Goal: Information Seeking & Learning: Learn about a topic

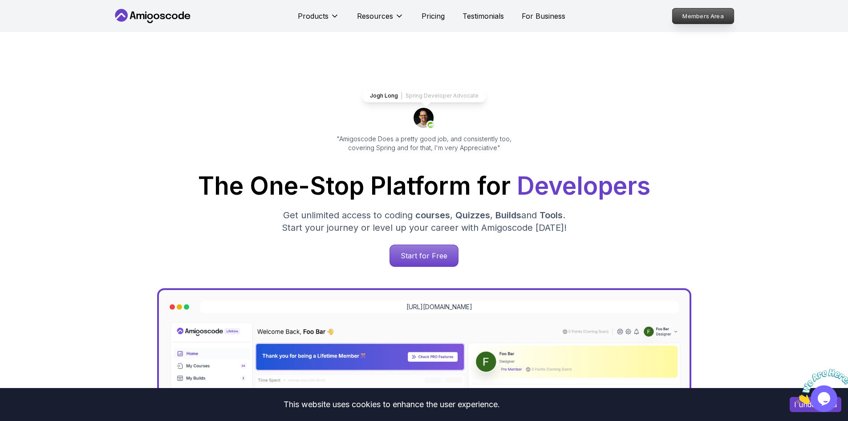
click at [710, 14] on p "Members Area" at bounding box center [702, 15] width 61 height 15
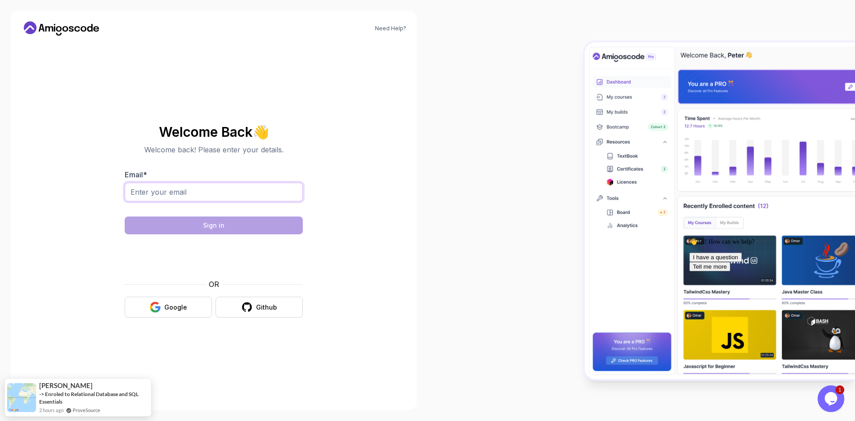
click at [177, 186] on input "Email *" at bounding box center [214, 192] width 178 height 19
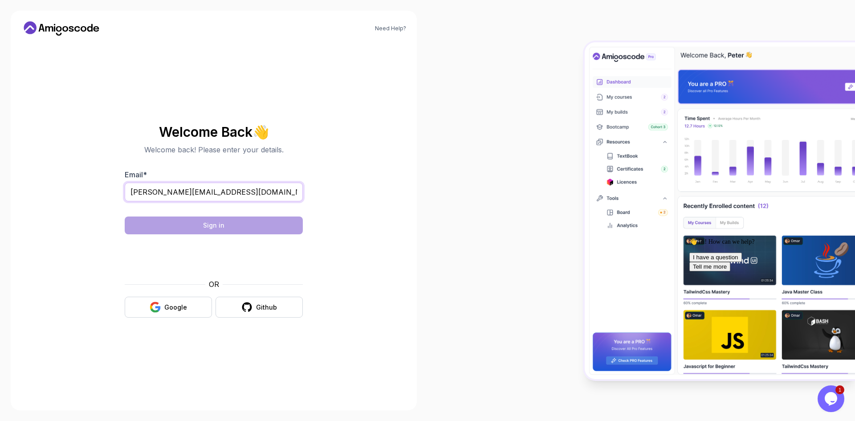
type input "[PERSON_NAME][EMAIL_ADDRESS][DOMAIN_NAME]"
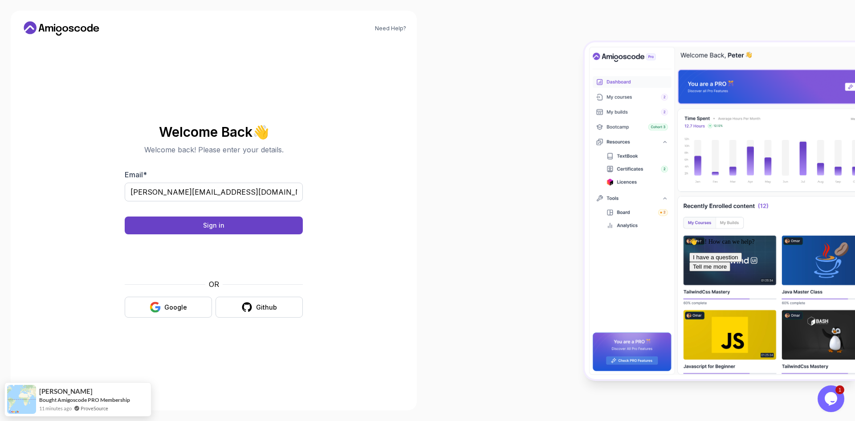
click at [559, 133] on body "Need Help? Welcome Back 👋 Welcome back! Please enter your details. Email * [PER…" at bounding box center [427, 210] width 855 height 421
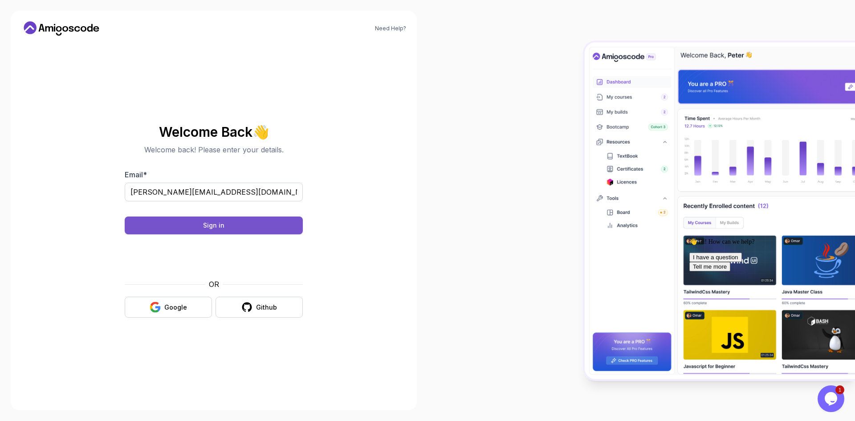
click at [178, 223] on button "Sign in" at bounding box center [214, 225] width 178 height 18
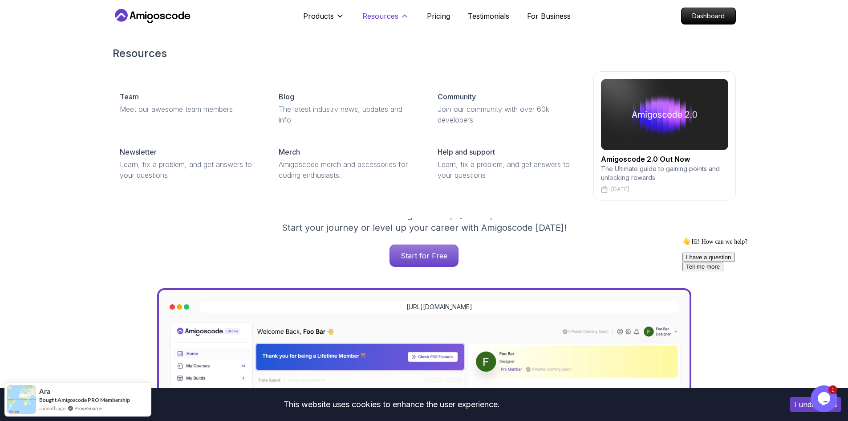
click at [378, 18] on p "Resources" at bounding box center [380, 16] width 36 height 11
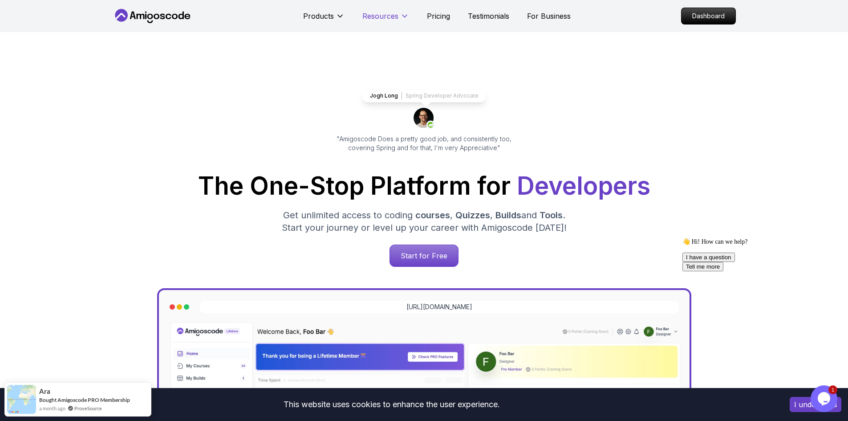
click at [378, 18] on p "Resources" at bounding box center [380, 16] width 36 height 11
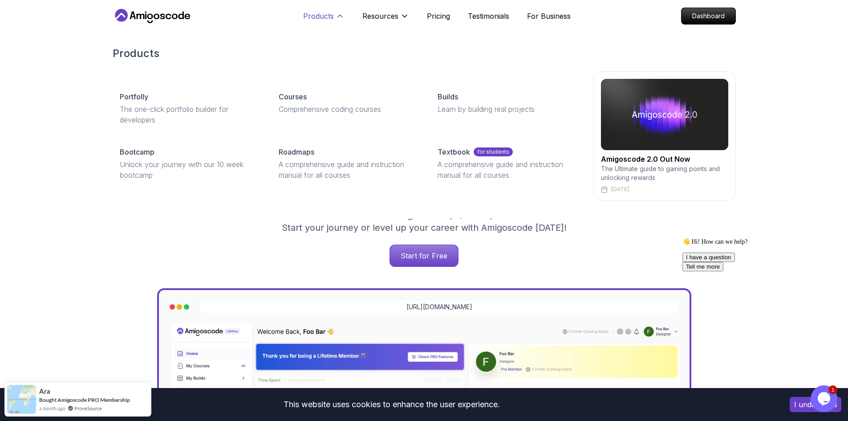
click at [318, 17] on p "Products" at bounding box center [318, 16] width 31 height 11
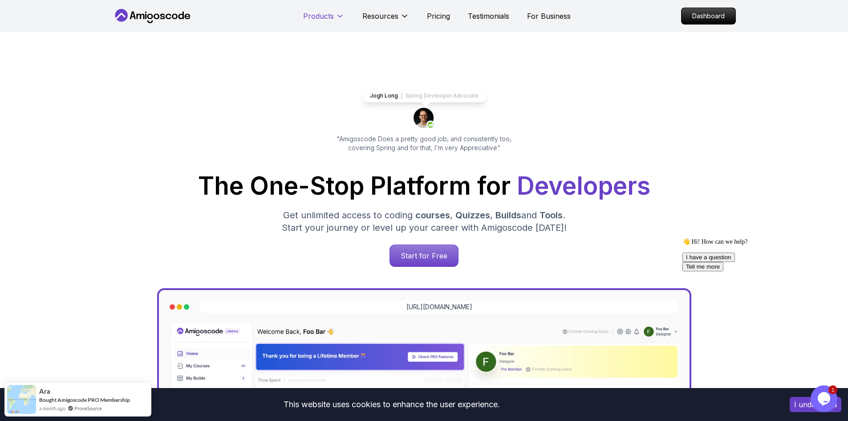
click at [318, 17] on p "Products" at bounding box center [318, 16] width 31 height 11
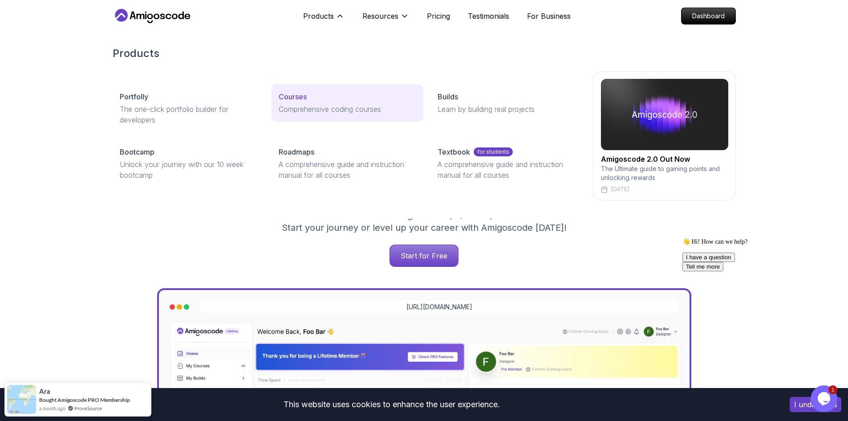
click at [296, 100] on p "Courses" at bounding box center [293, 96] width 28 height 11
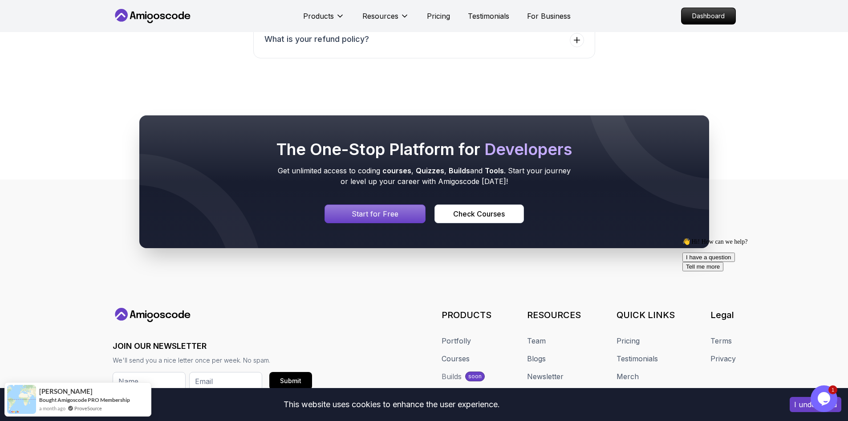
scroll to position [3866, 0]
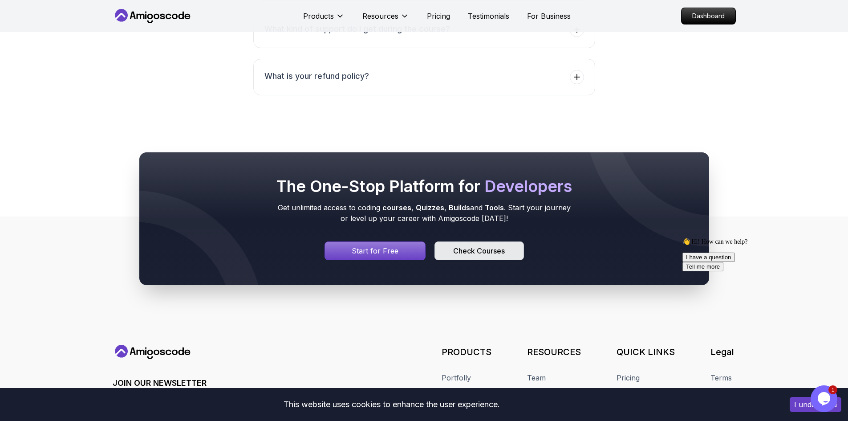
click at [466, 246] on div "Check Courses" at bounding box center [479, 250] width 52 height 11
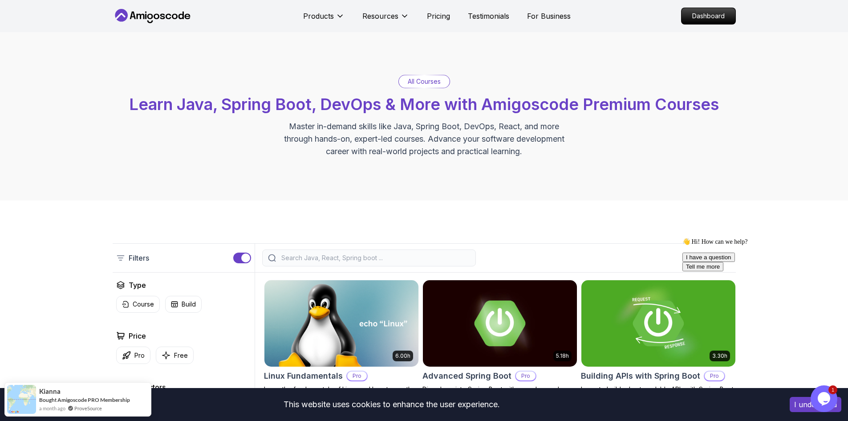
click at [237, 257] on button "button" at bounding box center [242, 257] width 18 height 11
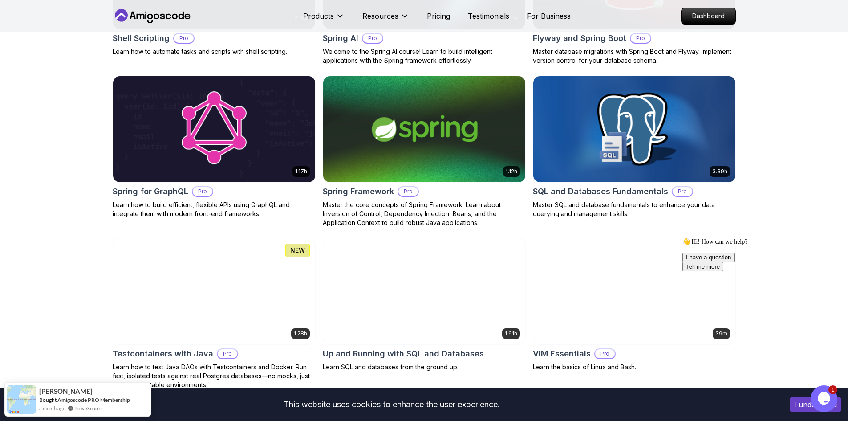
scroll to position [2376, 0]
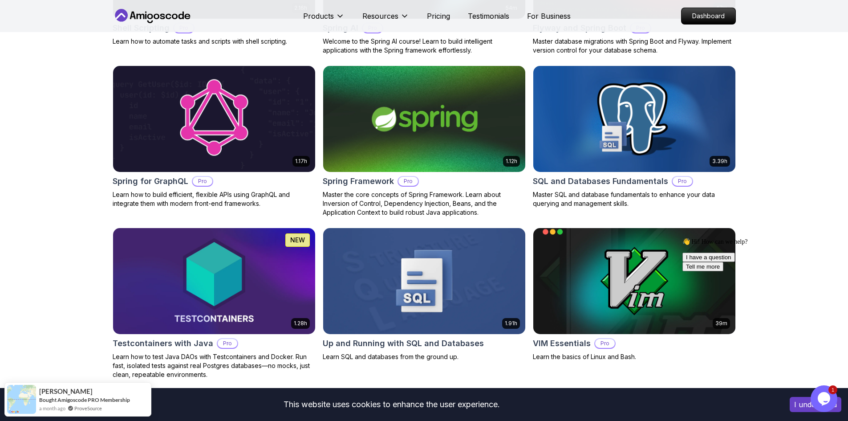
click at [259, 154] on img at bounding box center [214, 118] width 212 height 111
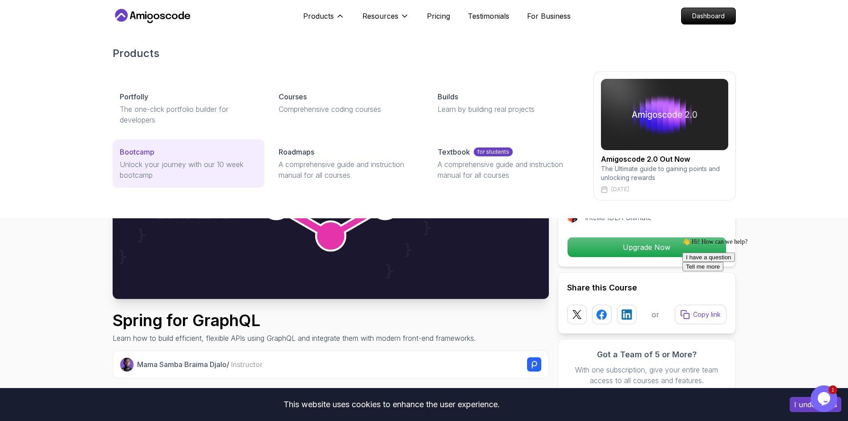
click at [217, 152] on div "Bootcamp" at bounding box center [189, 151] width 138 height 11
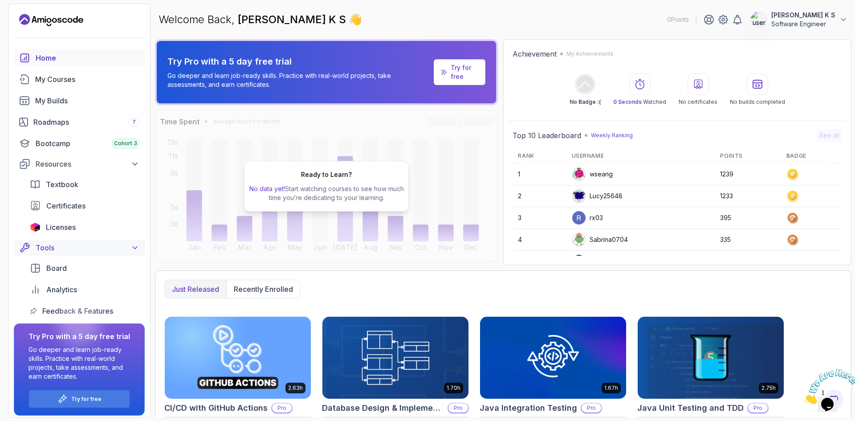
click at [132, 245] on icon at bounding box center [134, 247] width 9 height 9
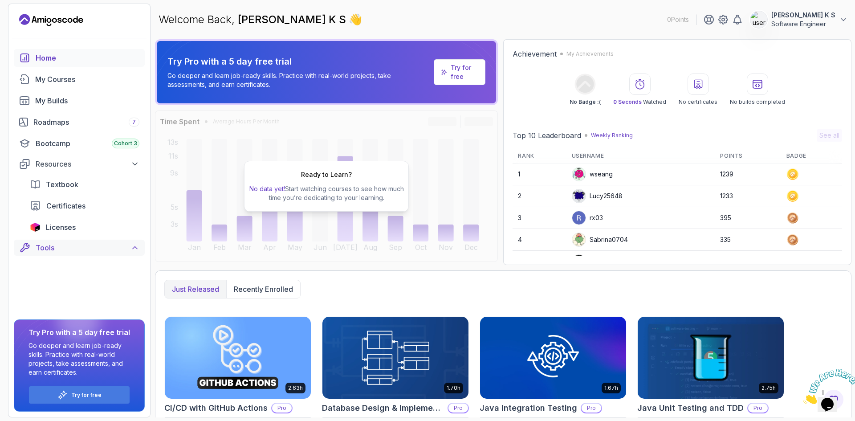
click at [101, 245] on div "Tools" at bounding box center [88, 247] width 104 height 11
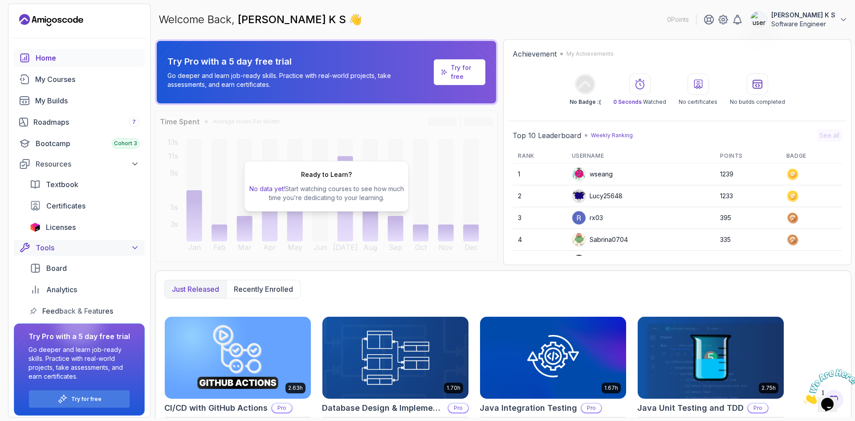
click at [102, 246] on div "Tools" at bounding box center [88, 247] width 104 height 11
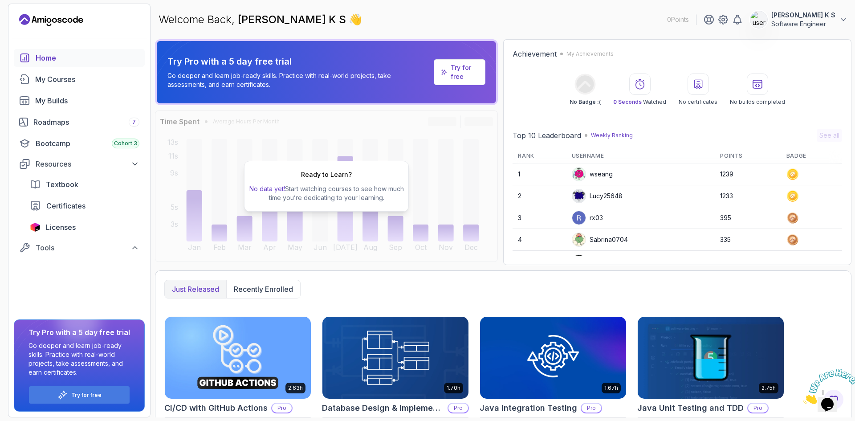
click at [57, 61] on div "Home" at bounding box center [88, 58] width 104 height 11
click at [838, 279] on div "Just released Recently enrolled 2.63h CI/CD with GitHub Actions Pro Start cours…" at bounding box center [503, 418] width 696 height 297
click at [713, 22] on icon at bounding box center [708, 19] width 9 height 9
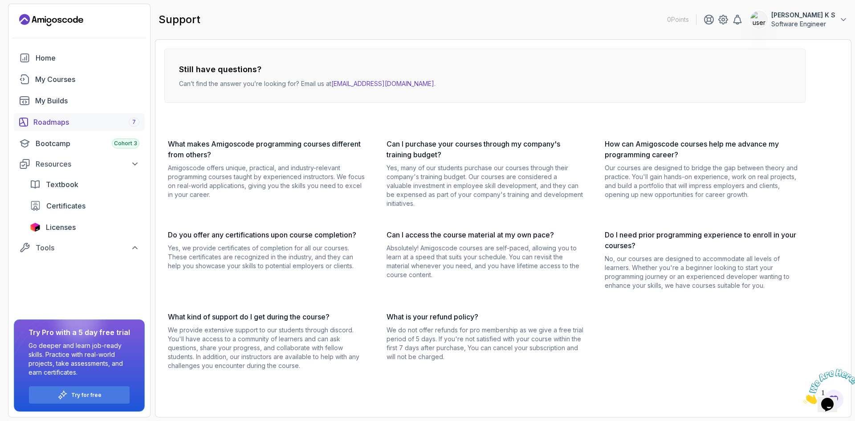
click at [59, 118] on div "Roadmaps 7" at bounding box center [86, 122] width 106 height 11
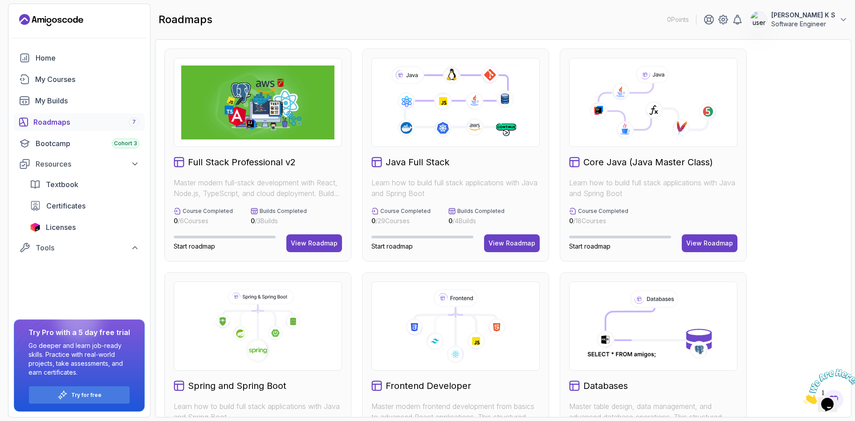
click at [804, 253] on div "Full Stack Professional v2 Master modern full-stack development with React, Nod…" at bounding box center [503, 379] width 678 height 660
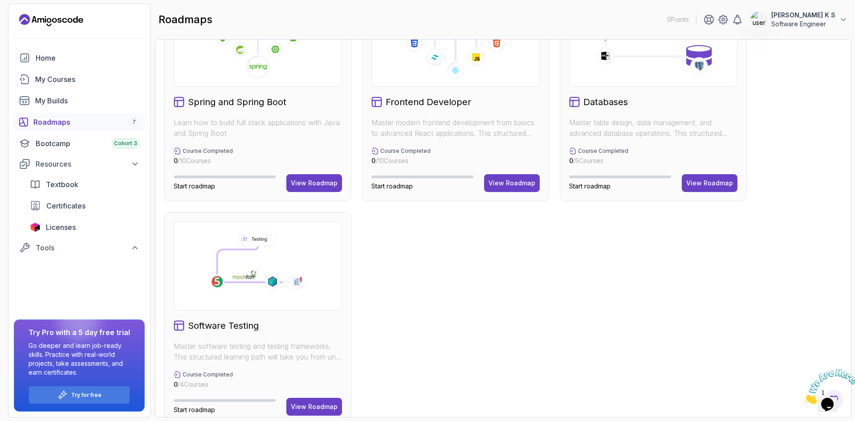
scroll to position [301, 0]
